Goal: Find specific page/section: Find specific page/section

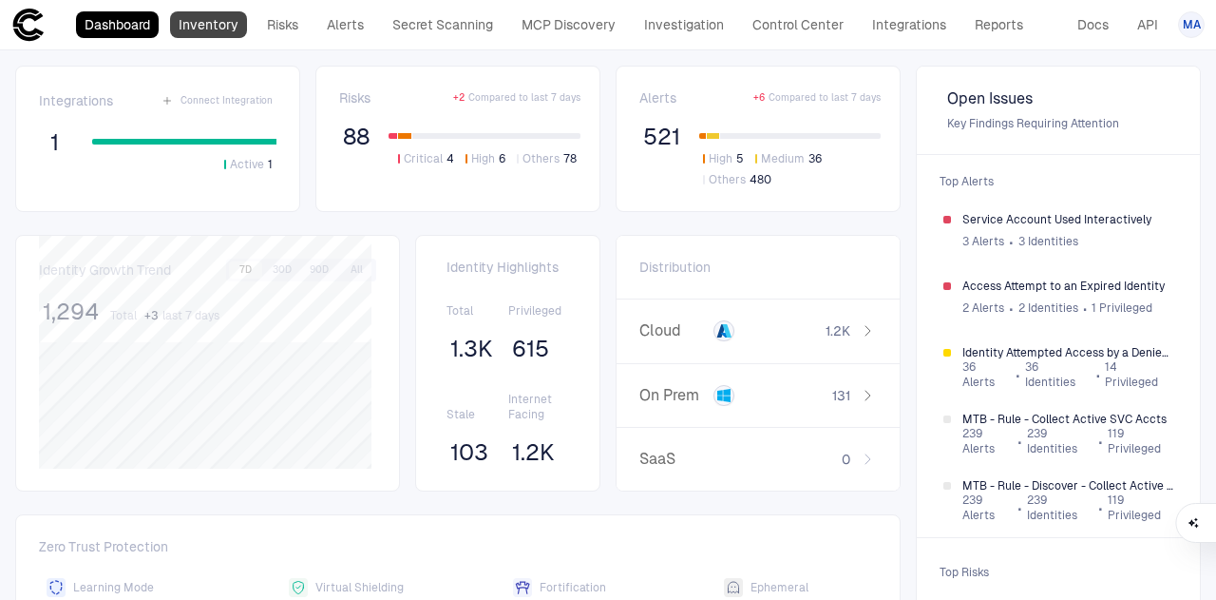
click at [207, 19] on link "Inventory" at bounding box center [208, 24] width 77 height 27
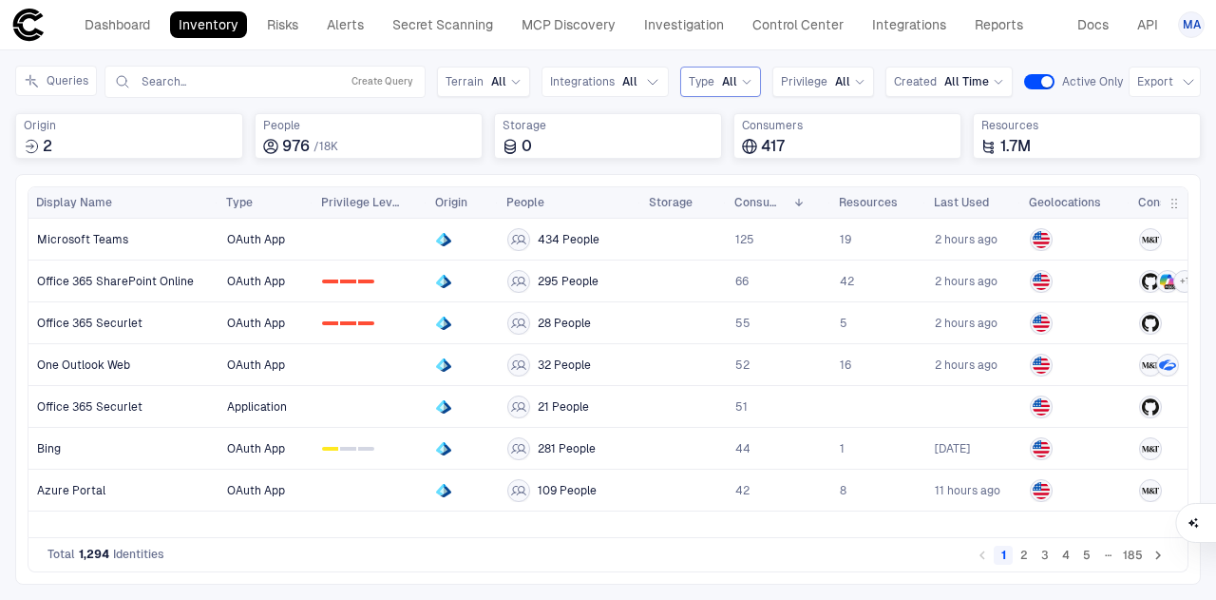
click at [725, 95] on div "Type All" at bounding box center [720, 82] width 81 height 30
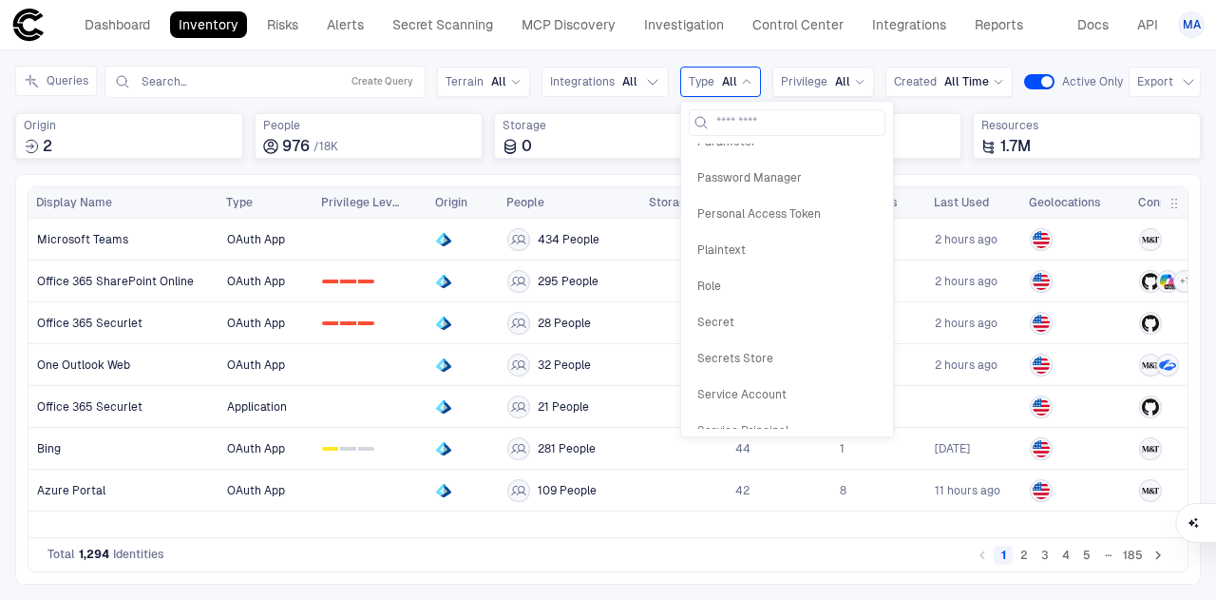
scroll to position [779, 0]
click at [760, 339] on div "Service Principal" at bounding box center [787, 355] width 197 height 32
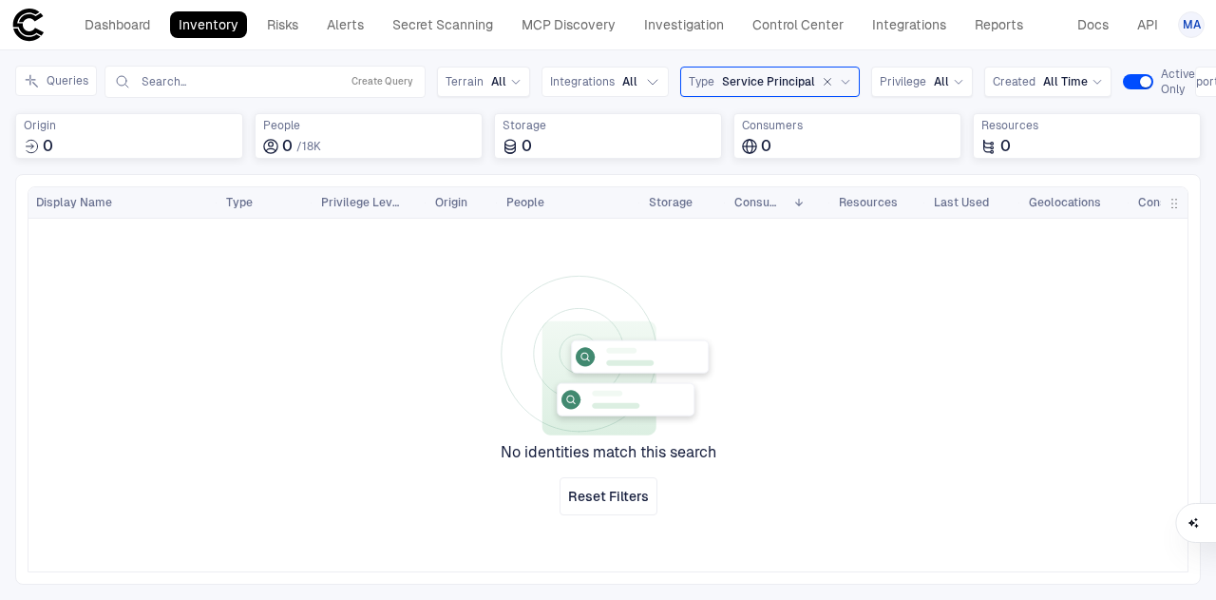
click at [822, 82] on icon "button" at bounding box center [827, 81] width 11 height 11
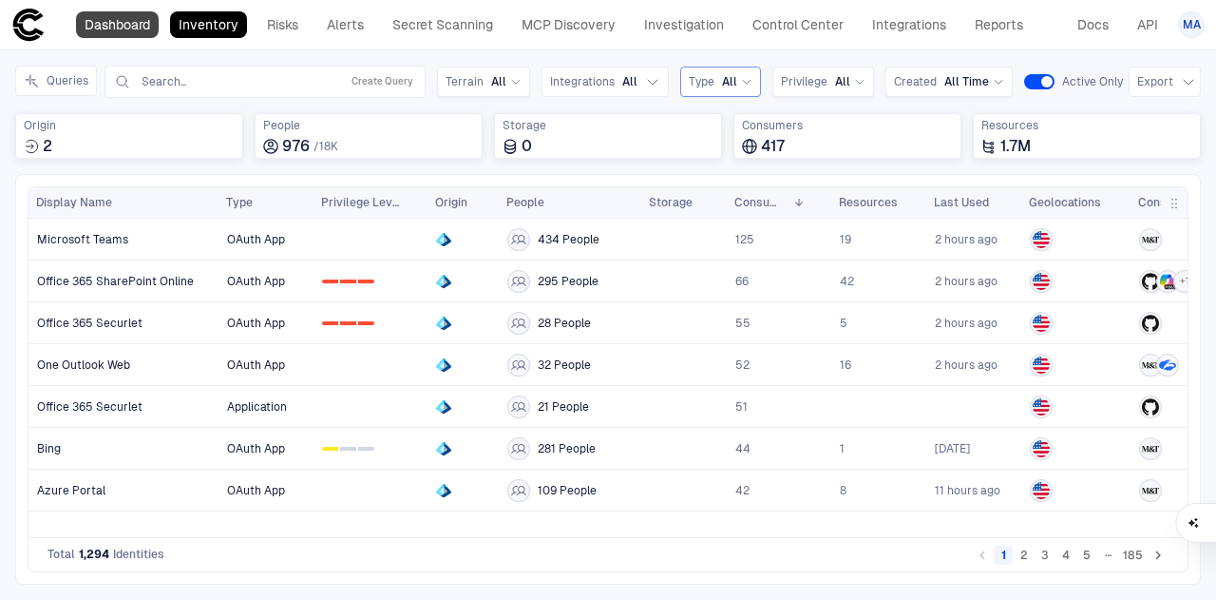
click at [112, 17] on link "Dashboard" at bounding box center [117, 24] width 83 height 27
